Goal: Information Seeking & Learning: Compare options

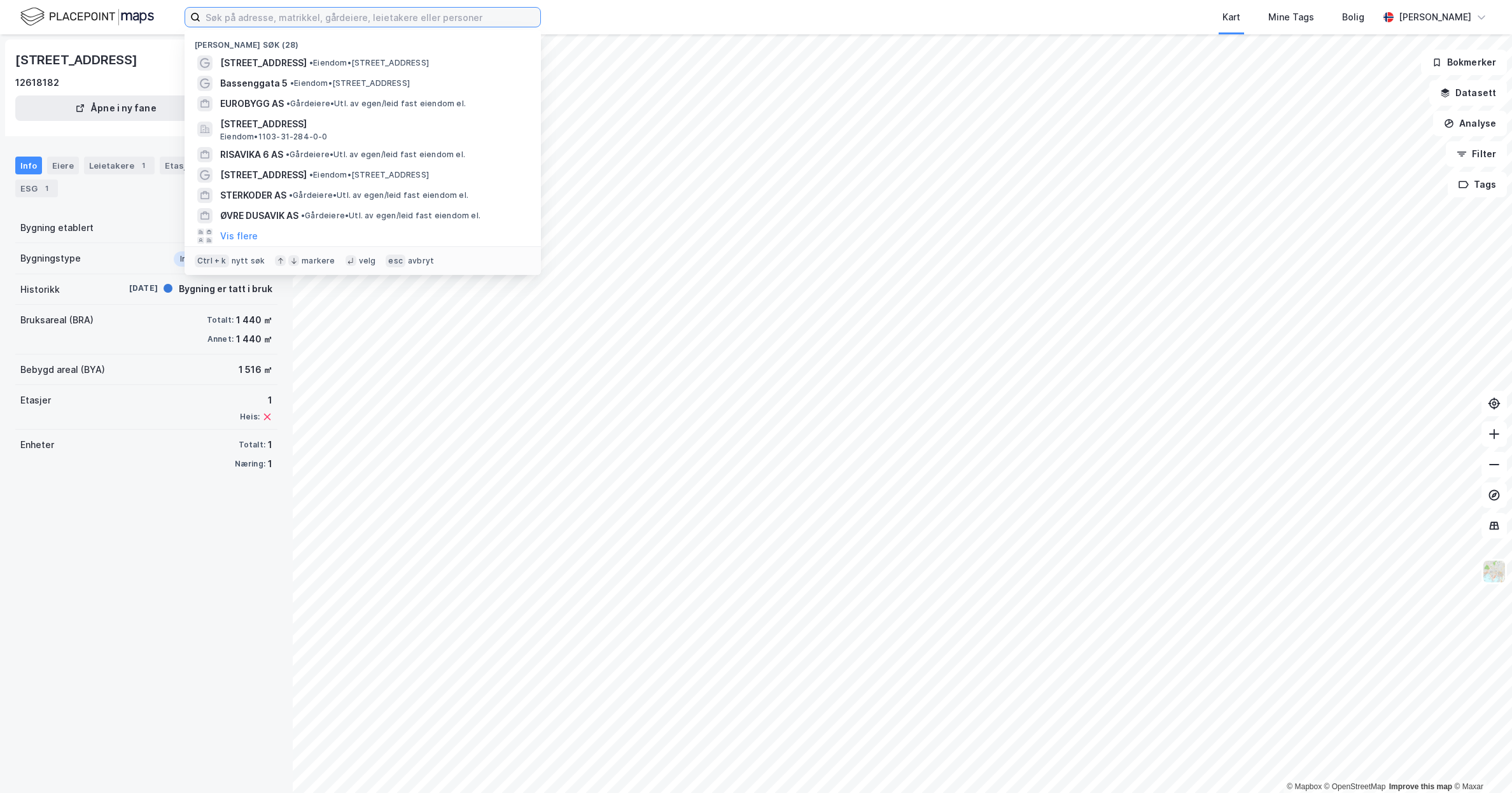
click at [347, 8] on input at bounding box center [370, 17] width 340 height 19
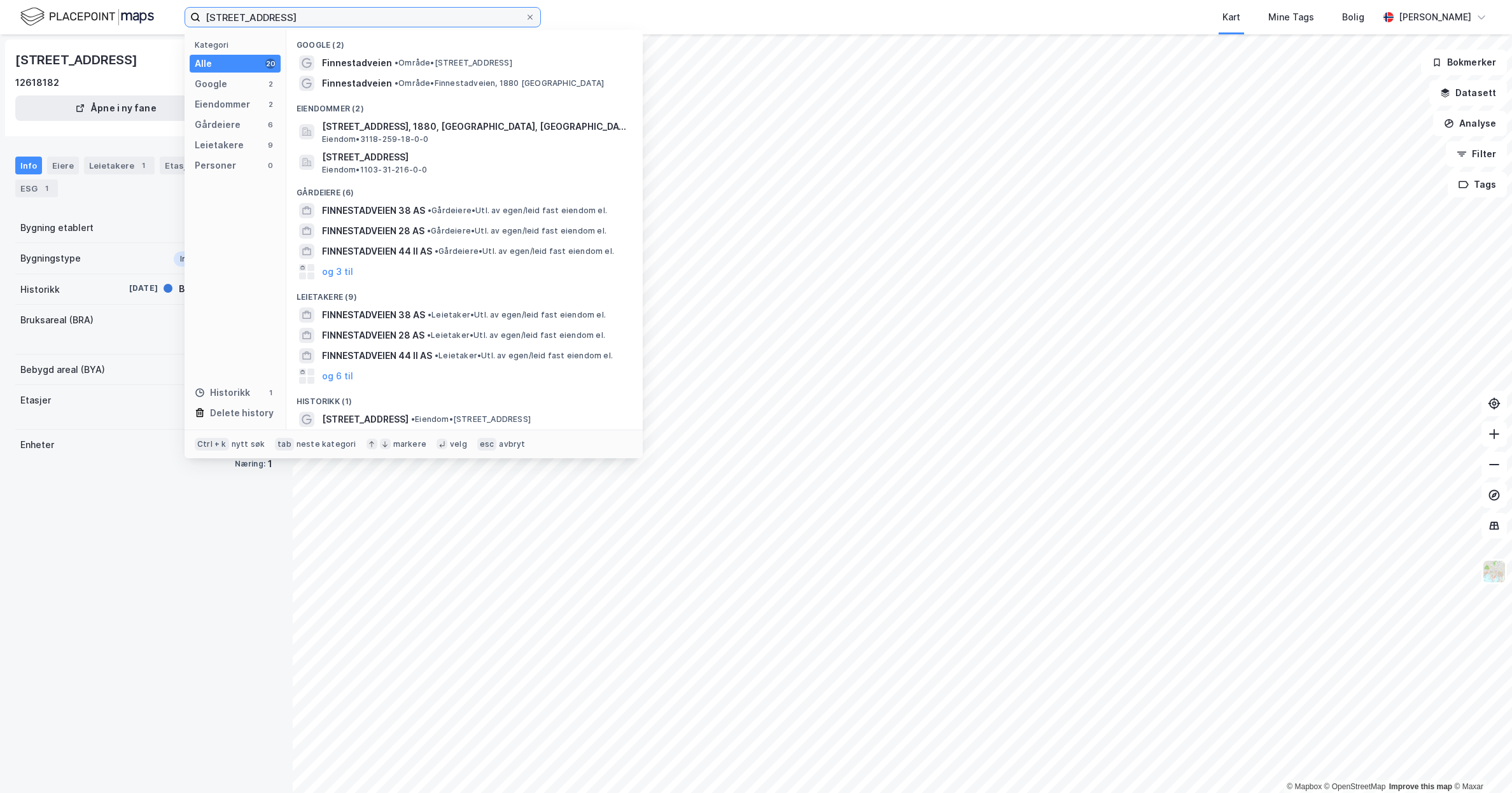
type input "[STREET_ADDRESS]"
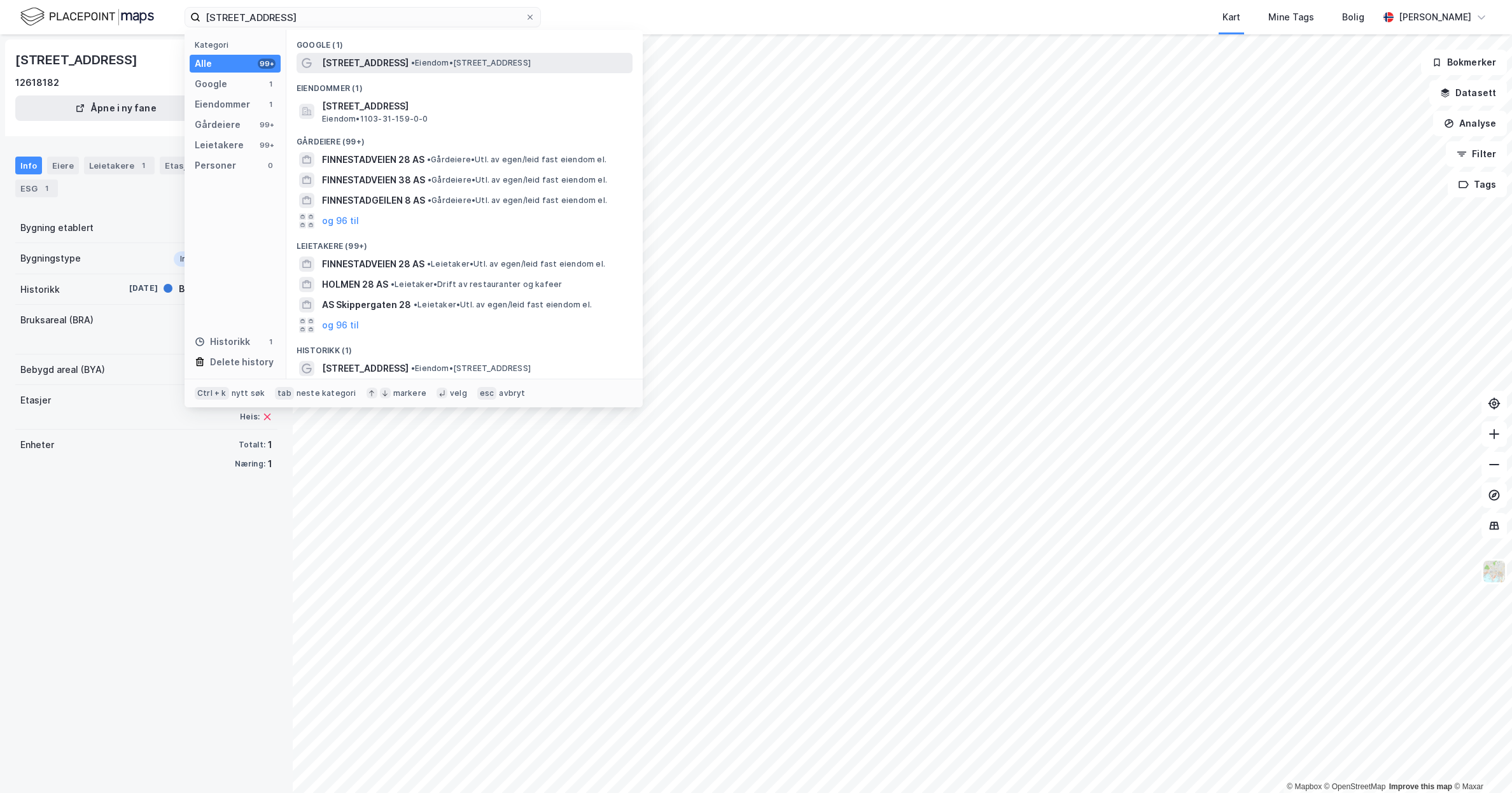
click at [459, 57] on div "[STREET_ADDRESS] • Eiendom • [STREET_ADDRESS]" at bounding box center [476, 63] width 308 height 15
